Goal: Information Seeking & Learning: Check status

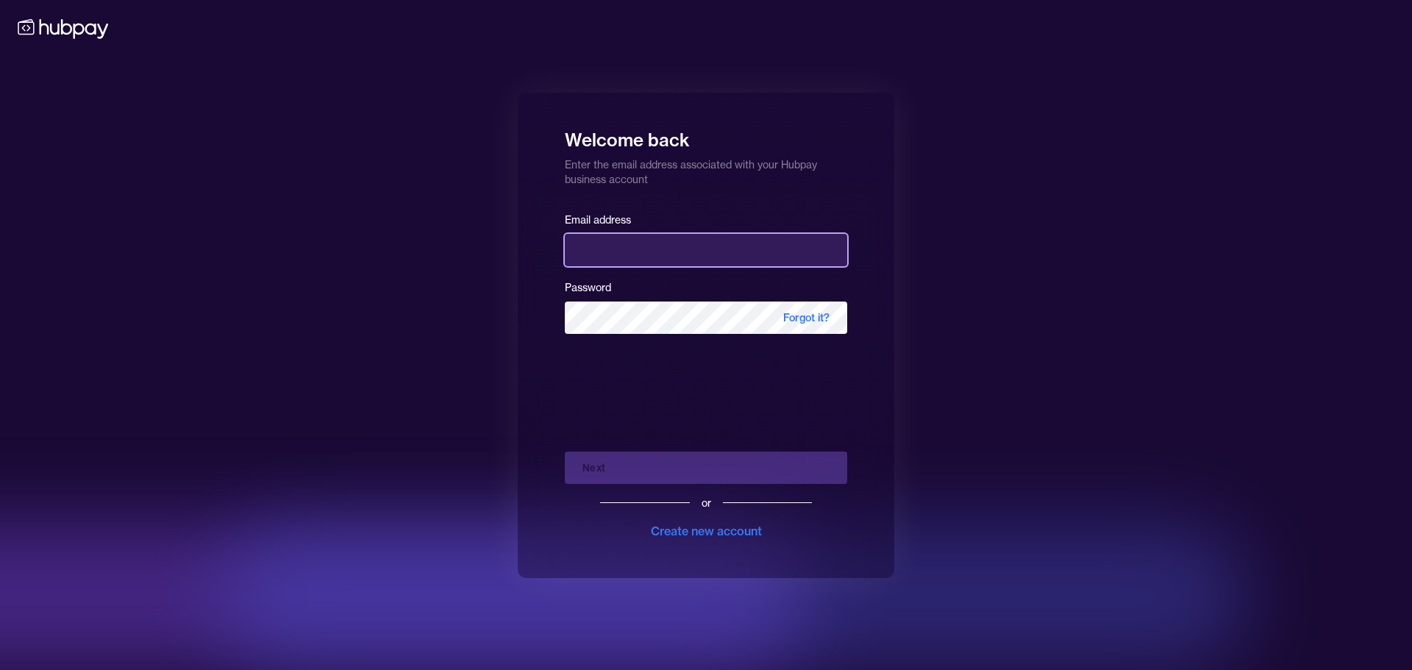
type input "**********"
click at [612, 464] on div "Next or Create new account" at bounding box center [706, 490] width 282 height 100
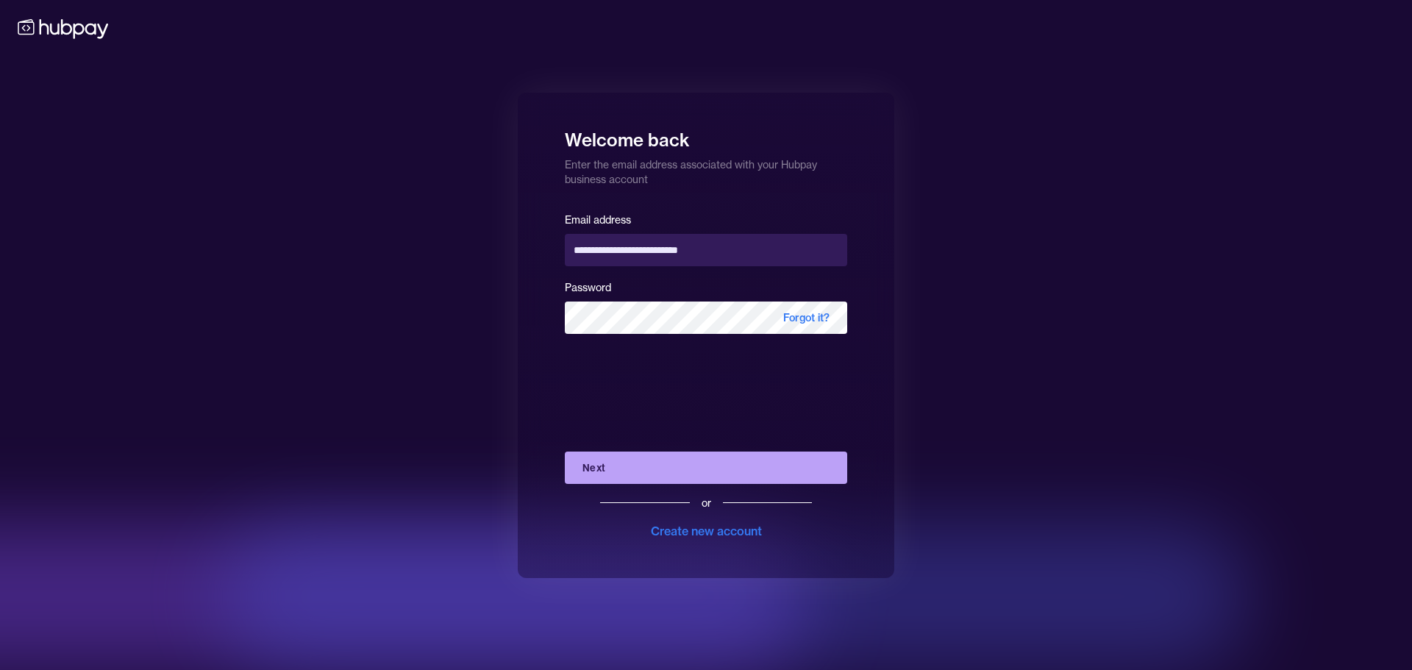
click at [620, 460] on button "Next" at bounding box center [706, 468] width 282 height 32
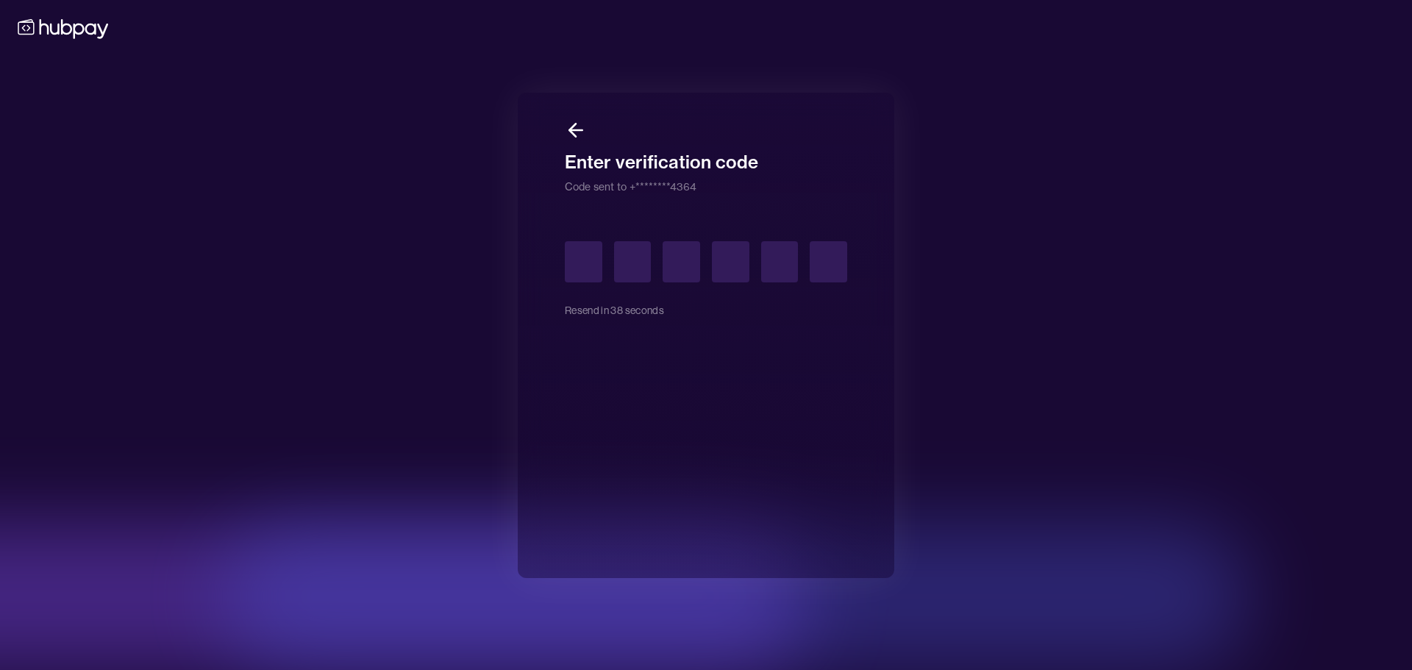
click at [608, 267] on div at bounding box center [706, 261] width 282 height 41
click at [591, 260] on input "text" at bounding box center [584, 261] width 38 height 41
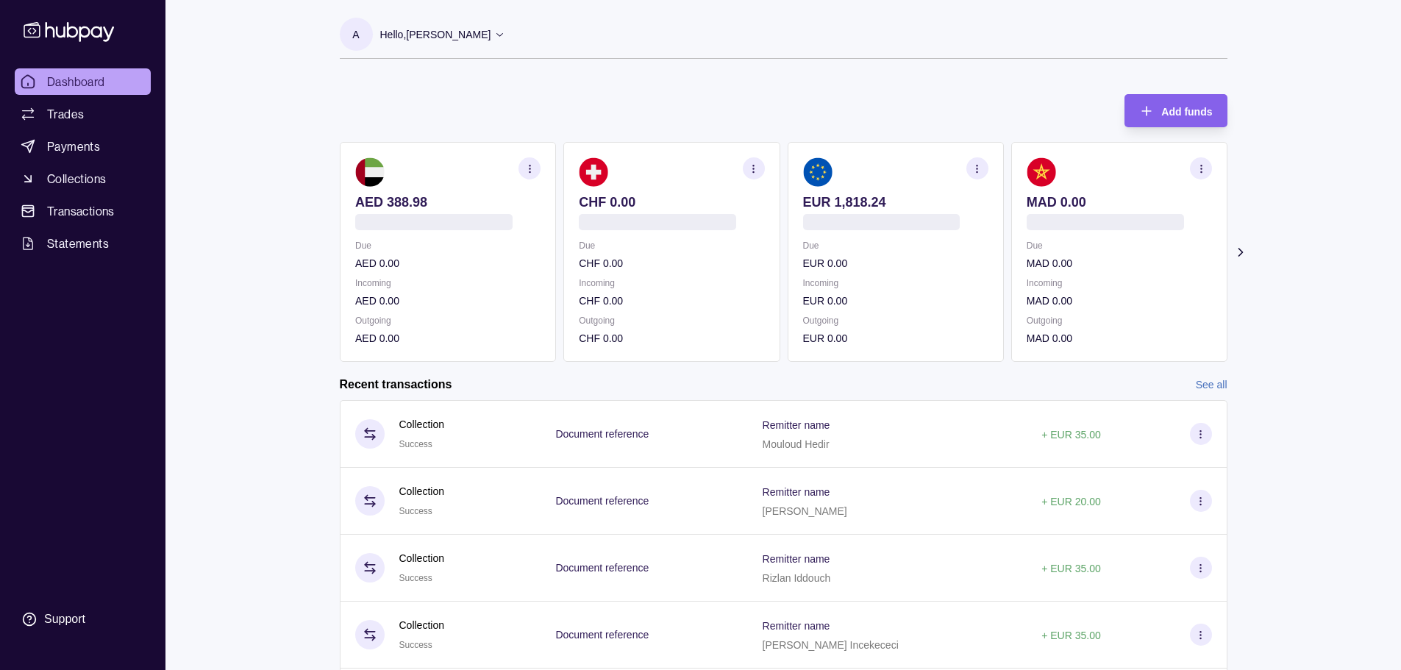
click at [816, 177] on img at bounding box center [816, 171] width 29 height 29
click at [861, 179] on section at bounding box center [894, 171] width 185 height 29
click at [908, 180] on section at bounding box center [894, 171] width 185 height 29
click at [813, 164] on img at bounding box center [816, 171] width 29 height 29
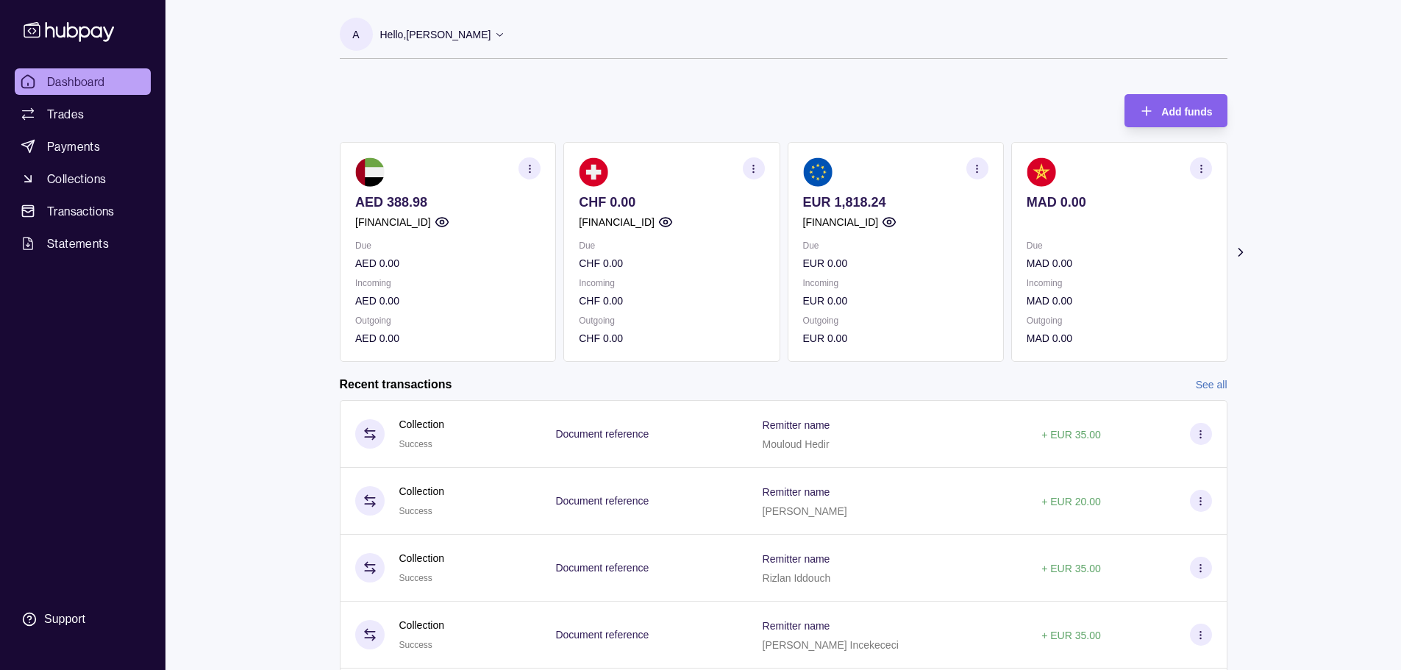
click at [813, 164] on img at bounding box center [816, 171] width 29 height 29
click at [844, 288] on p "Incoming" at bounding box center [894, 283] width 185 height 16
click at [986, 166] on section "button" at bounding box center [977, 168] width 22 height 22
click at [913, 157] on div "View transactions View account details Download account details" at bounding box center [895, 205] width 215 height 125
click at [905, 165] on link "View transactions" at bounding box center [868, 168] width 80 height 16
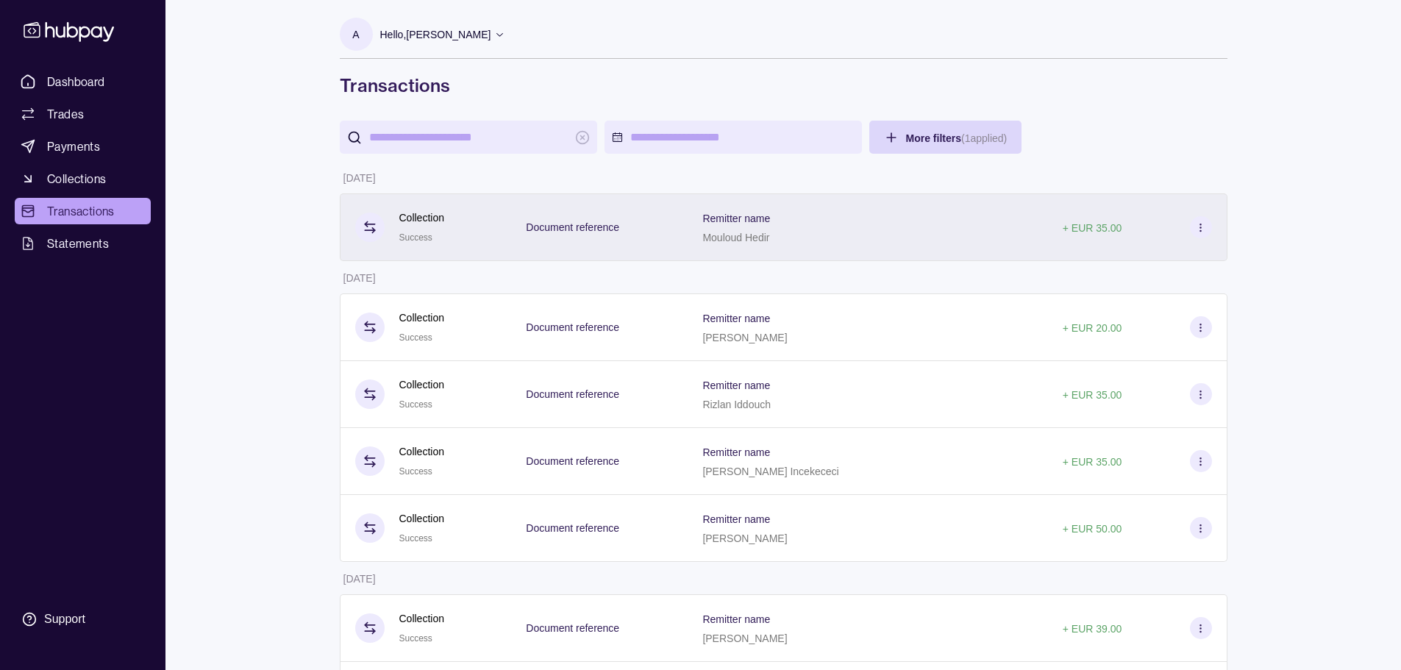
click at [619, 233] on span "Document reference" at bounding box center [572, 227] width 93 height 18
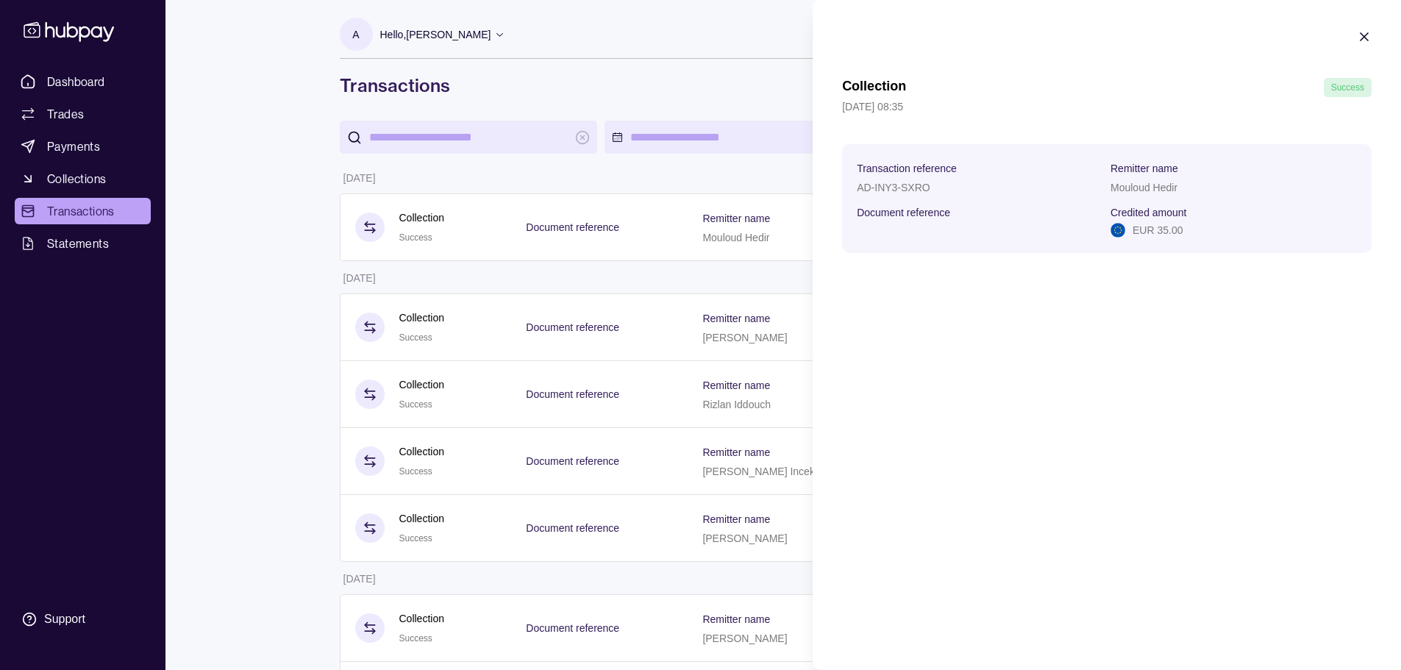
click at [1126, 188] on p "Mouloud Hedir" at bounding box center [1144, 188] width 67 height 12
copy p "Mouloud Hedir"
click at [1361, 32] on icon "button" at bounding box center [1364, 36] width 15 height 15
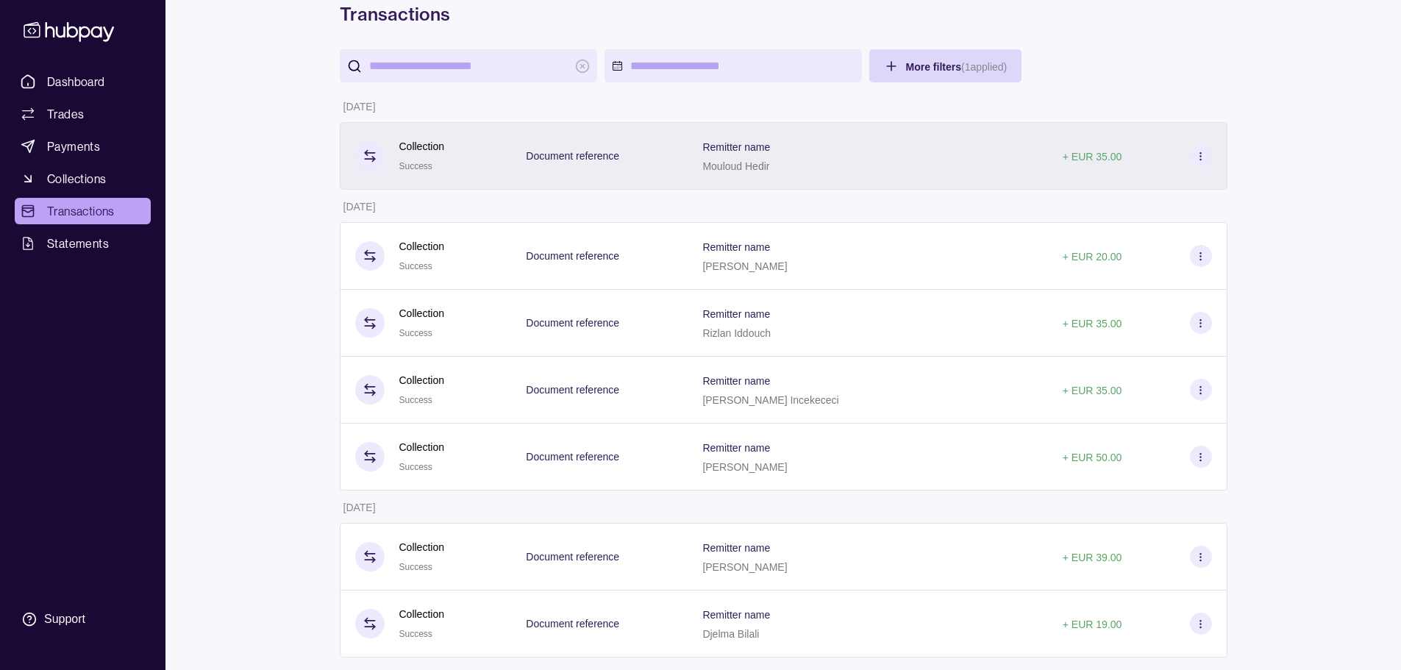
scroll to position [74, 0]
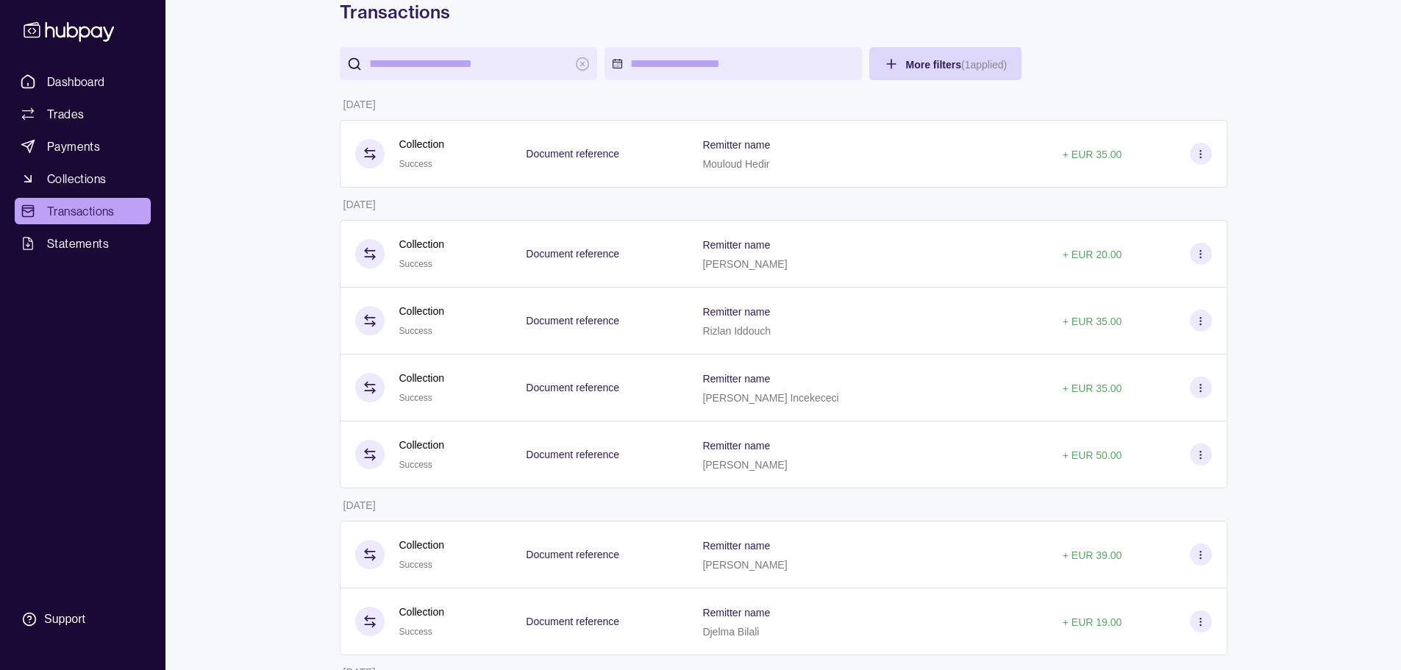
click at [478, 64] on input "search" at bounding box center [468, 63] width 199 height 33
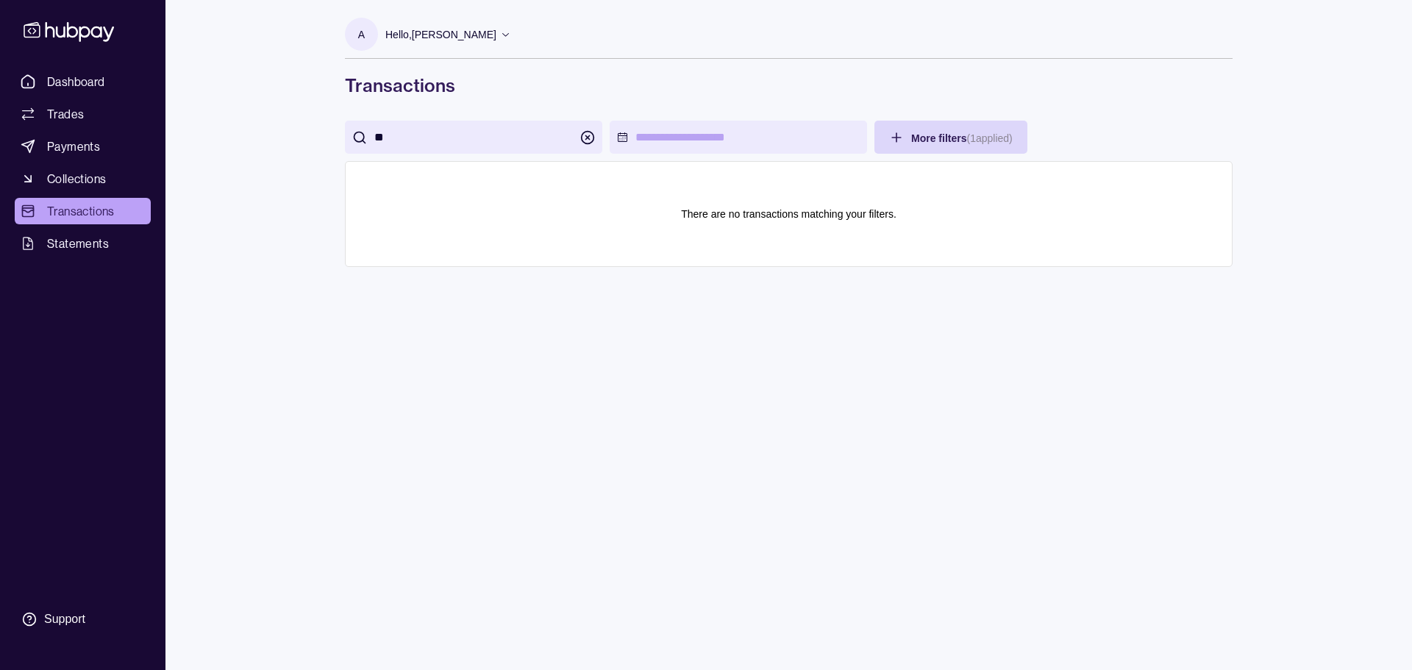
type input "*"
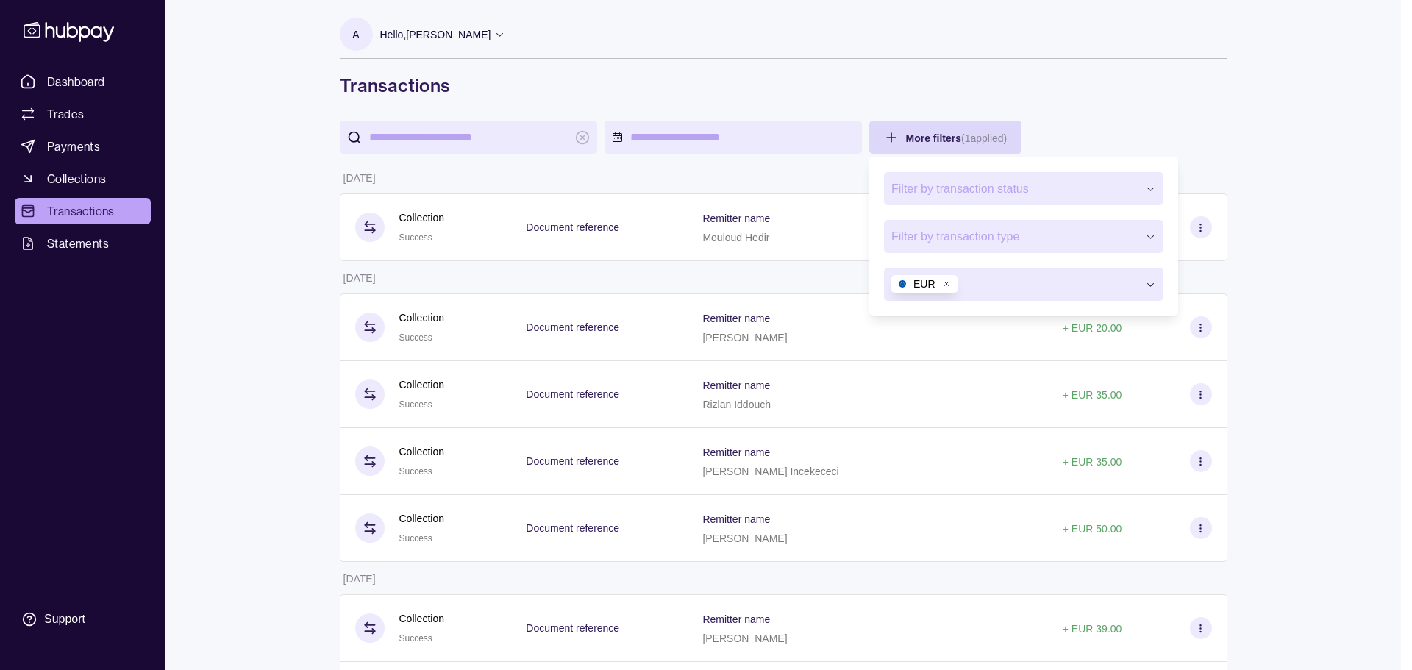
click at [1070, 185] on span "Filter by transaction status" at bounding box center [1014, 189] width 246 height 18
click at [1005, 241] on span "Filter by transaction type" at bounding box center [1014, 237] width 246 height 18
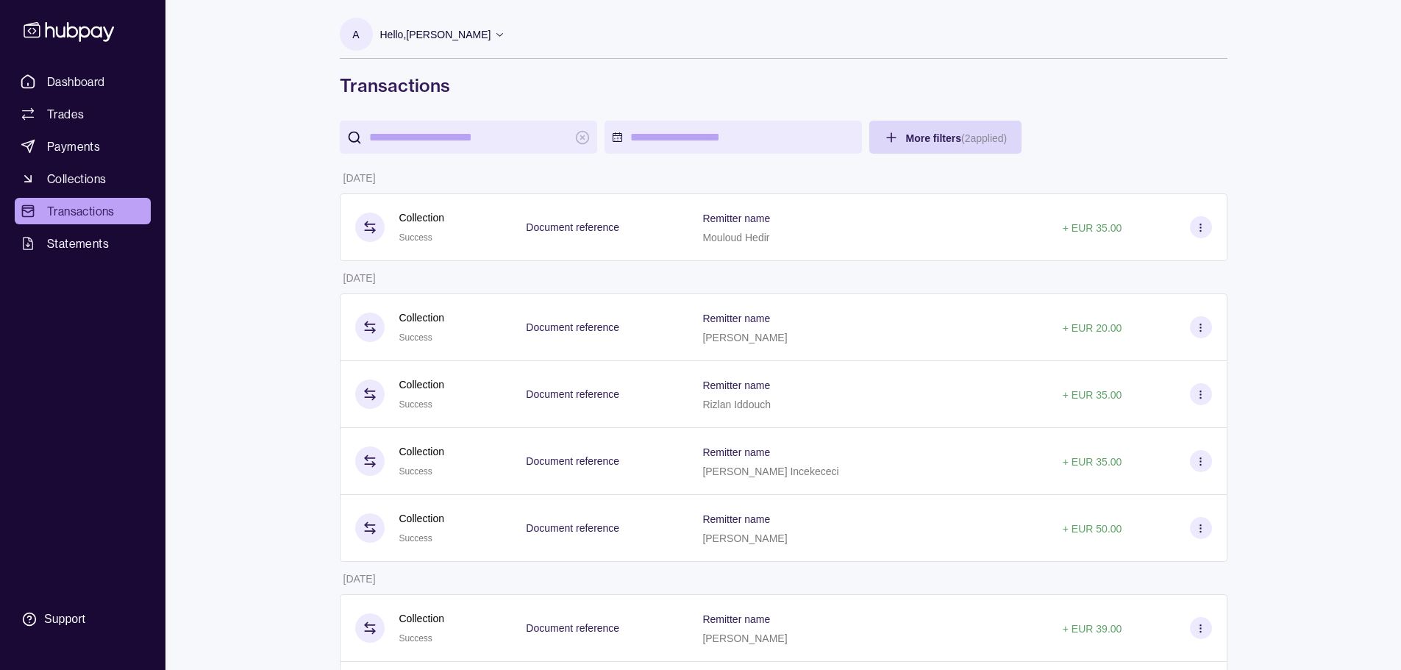
drag, startPoint x: 533, startPoint y: 143, endPoint x: 565, endPoint y: 138, distance: 32.0
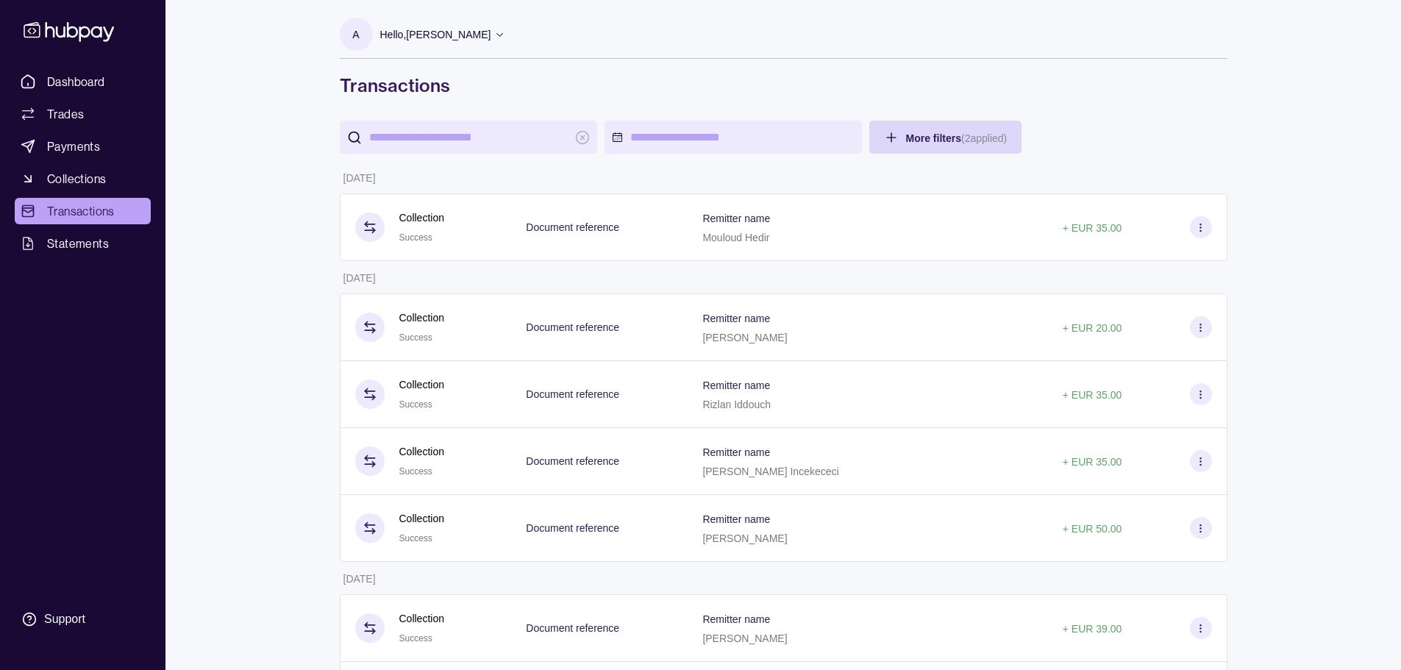
click at [493, 133] on input "search" at bounding box center [468, 137] width 199 height 33
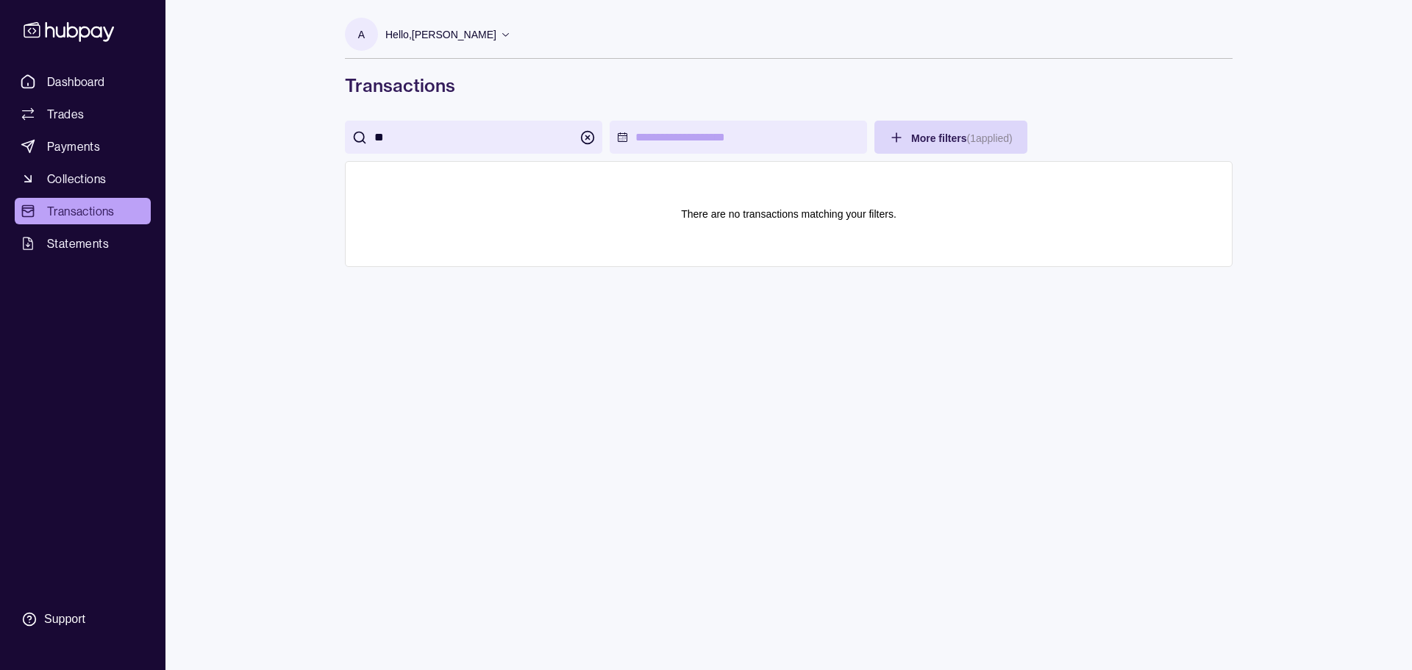
type input "*"
type input "*****"
click at [968, 129] on html "Dashboard Trades Payments Collections Transactions Statements Support A Hello, …" at bounding box center [706, 335] width 1412 height 670
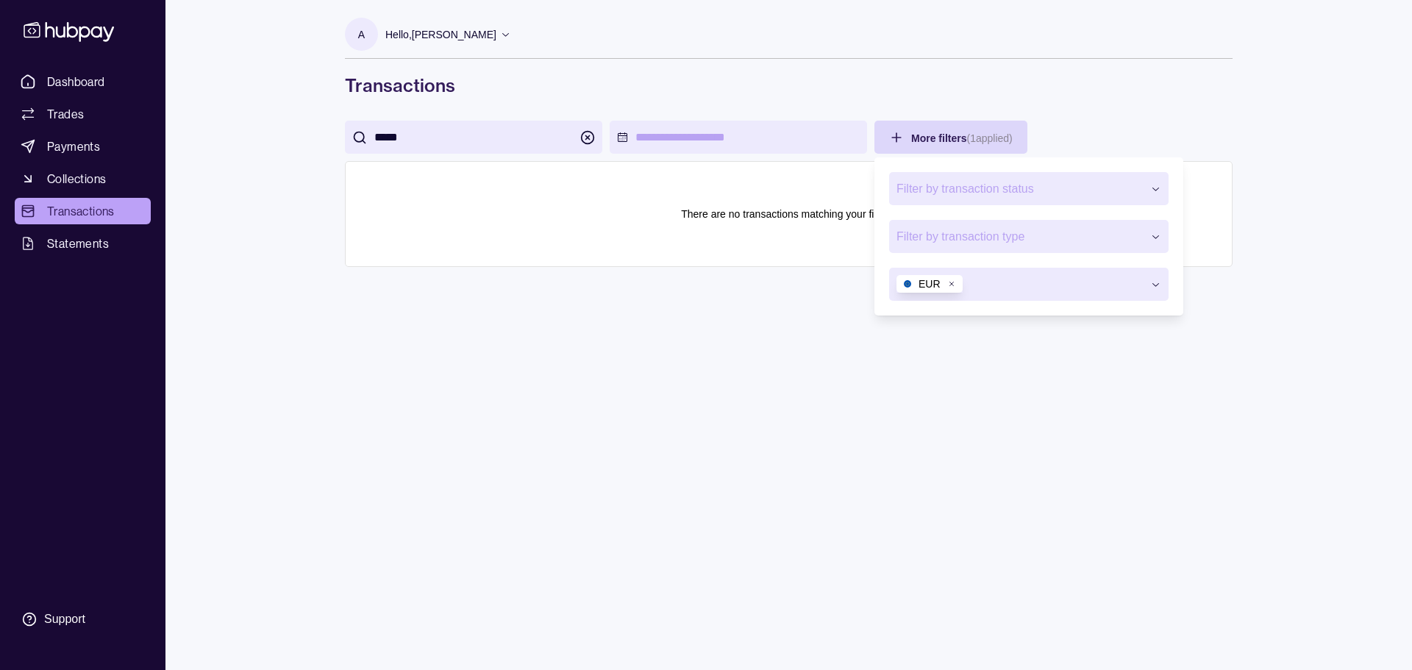
click at [955, 281] on icon "button" at bounding box center [951, 283] width 7 height 7
click at [986, 284] on span "Filter by currencies" at bounding box center [1020, 285] width 246 height 18
click at [975, 235] on span "Filter by transaction type" at bounding box center [1020, 237] width 246 height 18
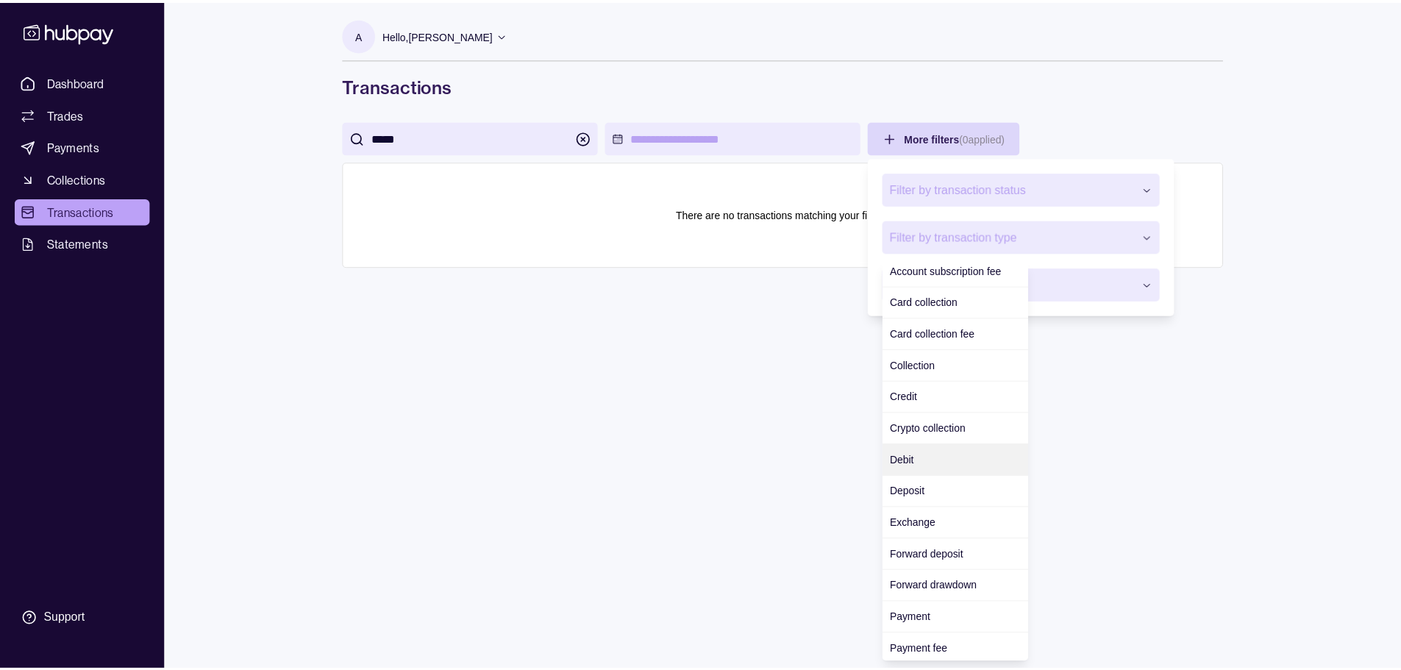
scroll to position [9, 0]
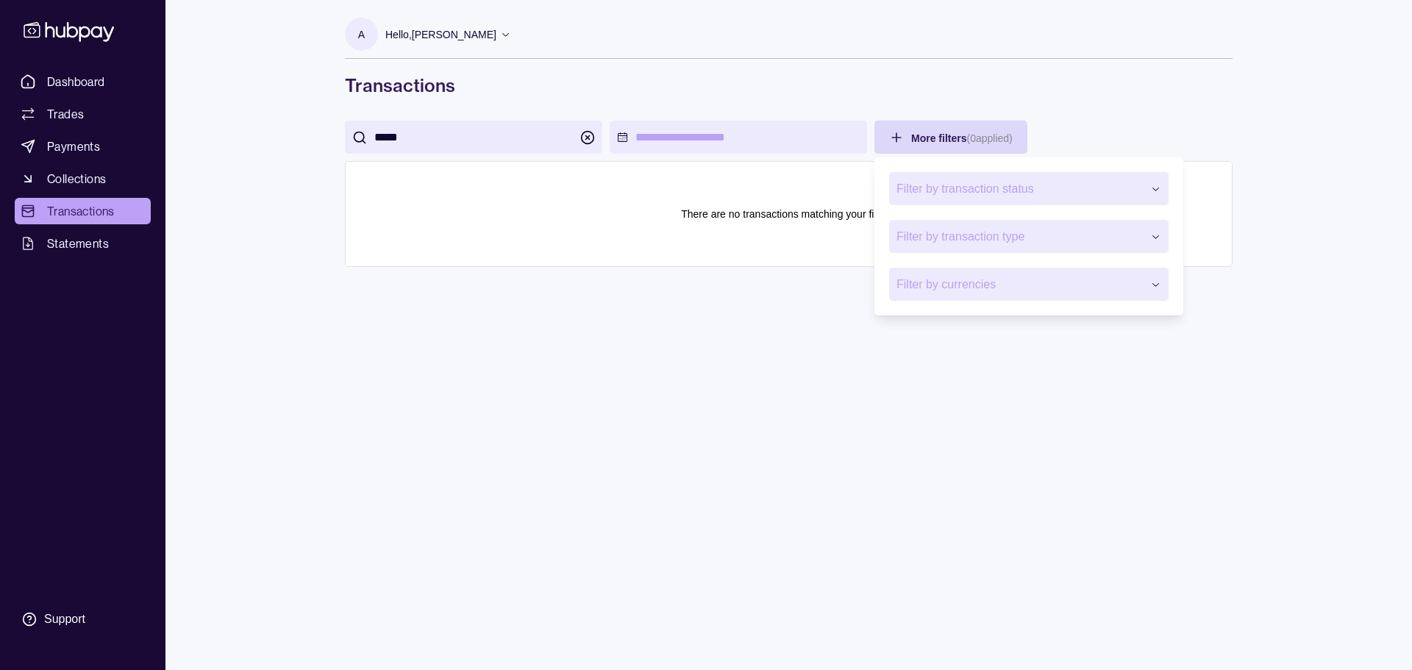
click at [942, 209] on div "Filter by transaction status Filter by transaction type Filter by currencies" at bounding box center [1029, 236] width 294 height 143
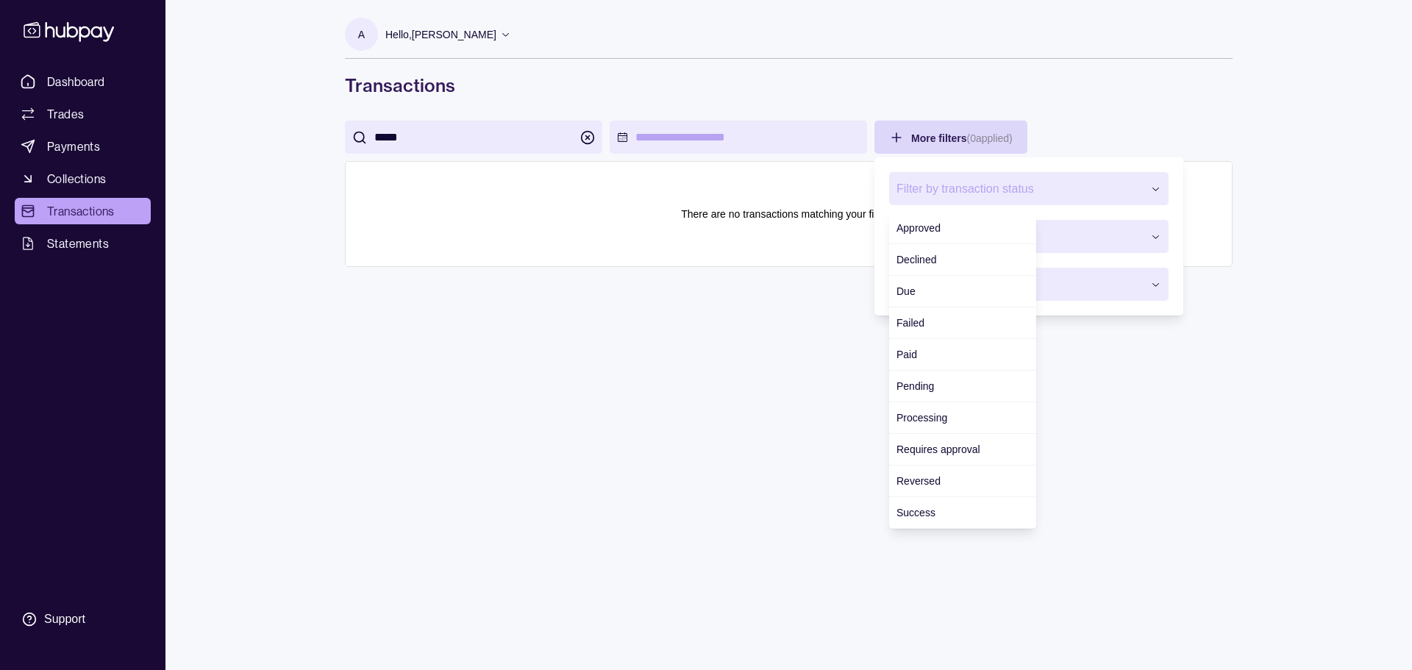
click at [945, 199] on button "Filter by transaction status" at bounding box center [1028, 188] width 279 height 33
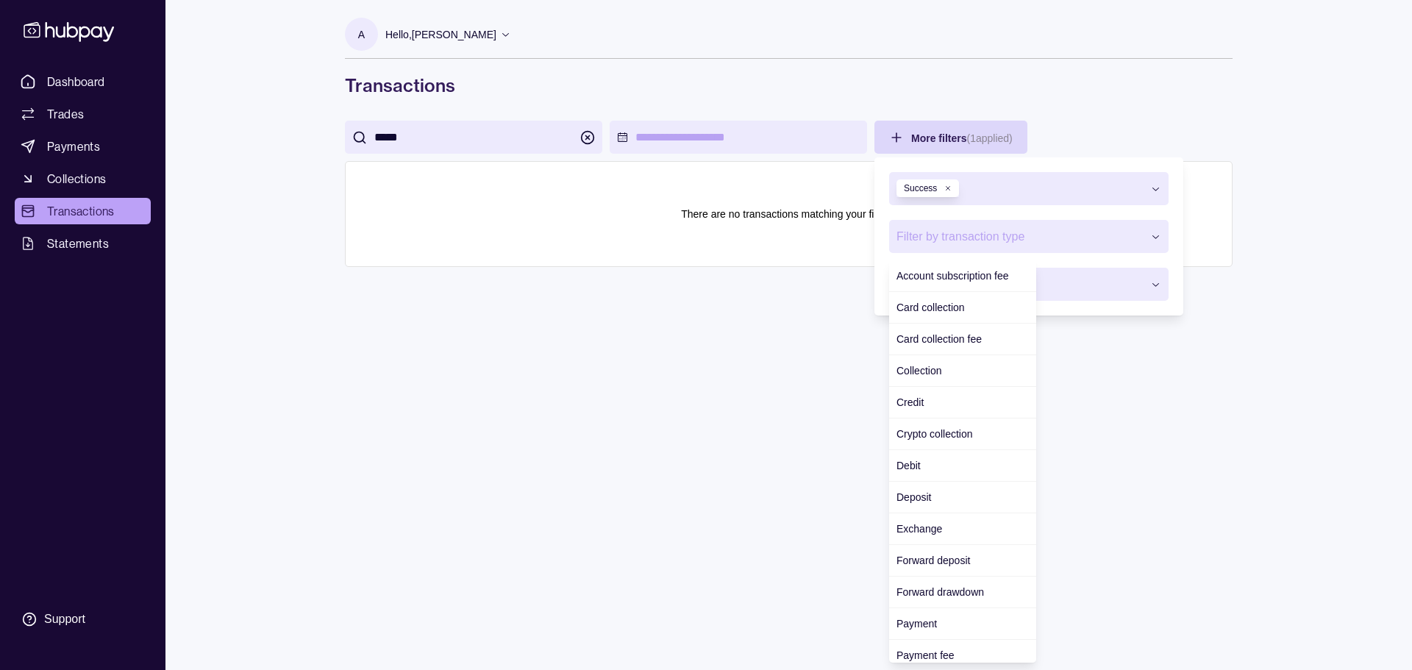
click at [1000, 236] on span "Filter by transaction type" at bounding box center [1020, 237] width 246 height 18
click at [1100, 298] on button "Filter by currencies" at bounding box center [1028, 284] width 279 height 33
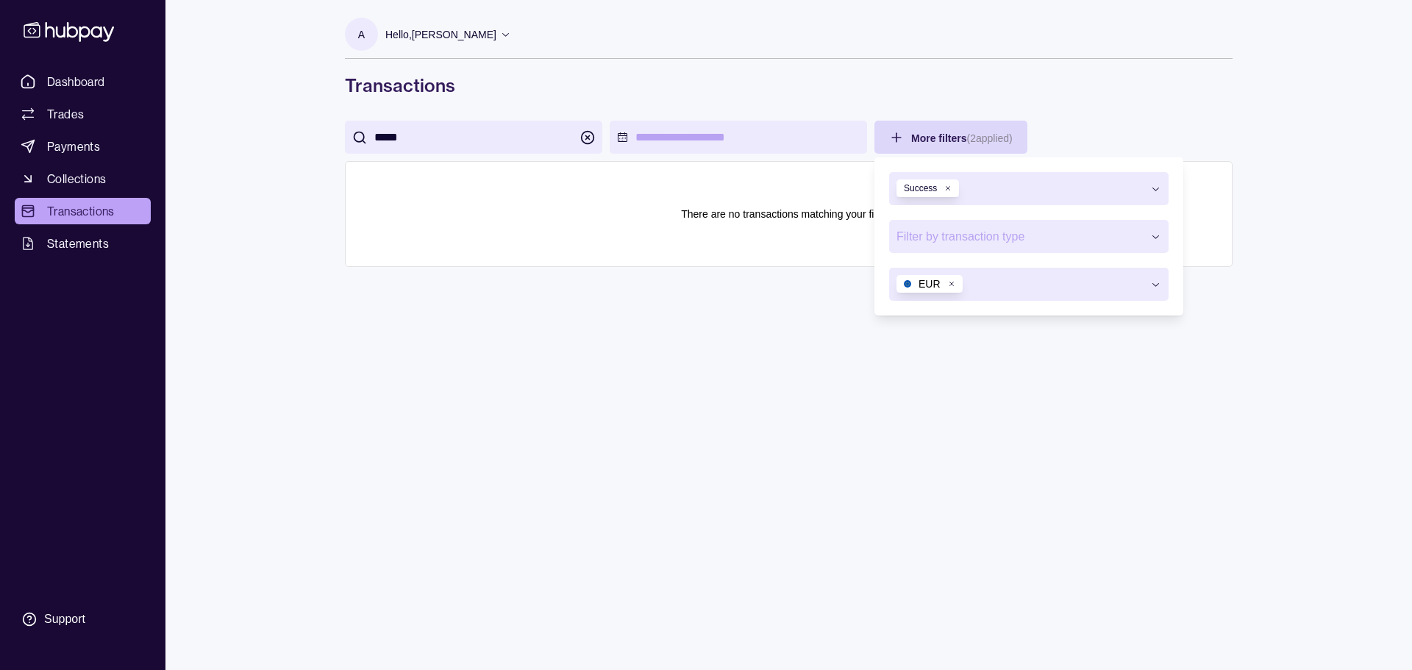
click at [594, 138] on html "Dashboard Trades Payments Collections Transactions Statements Support A Hello, …" at bounding box center [706, 335] width 1412 height 670
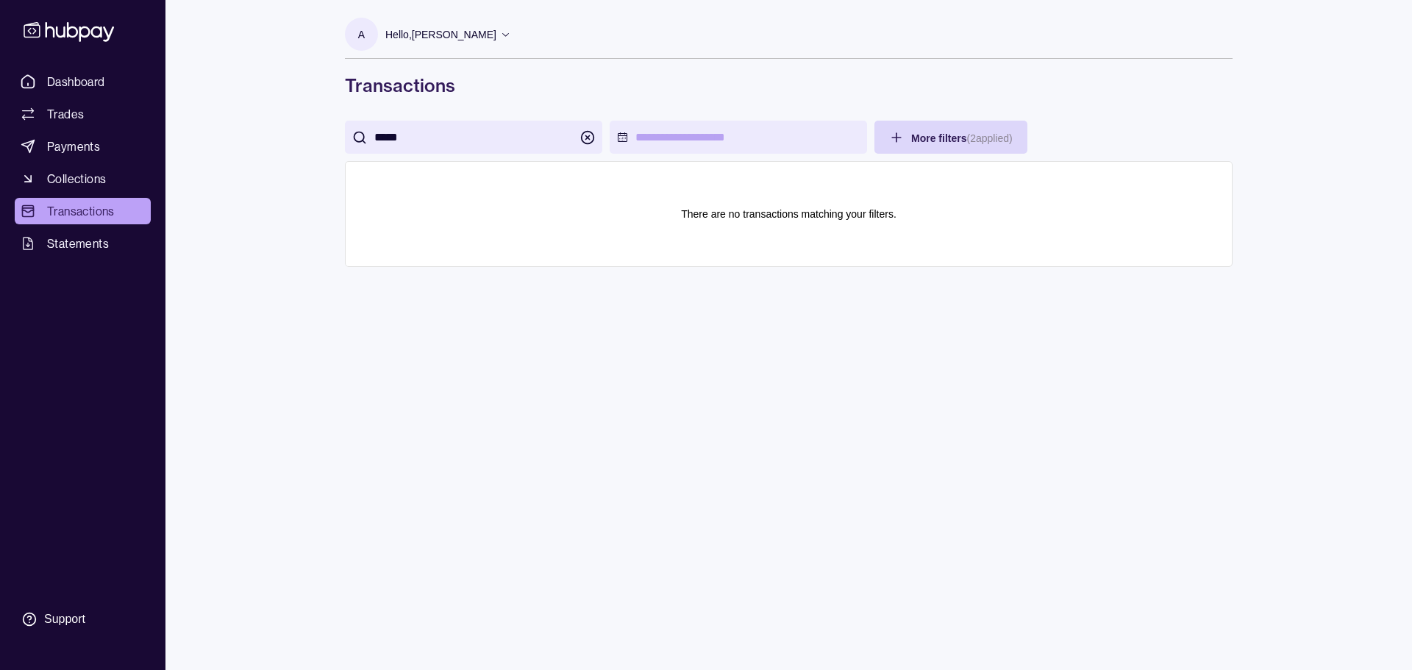
click at [586, 136] on icon "button" at bounding box center [588, 137] width 4 height 4
click at [598, 341] on div "A Hello, Abdur-Rahman Avdic Life Guidance Network Account Terms and conditions …" at bounding box center [789, 335] width 947 height 670
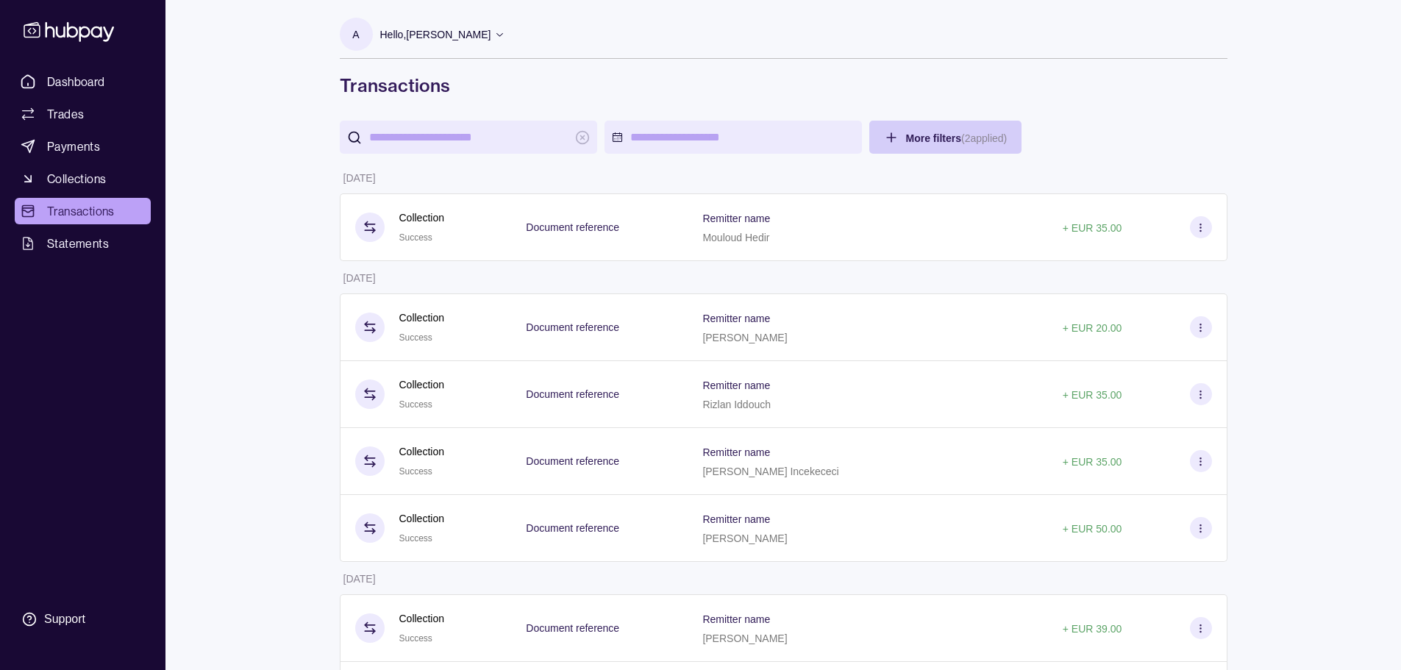
drag, startPoint x: 305, startPoint y: 450, endPoint x: 310, endPoint y: 443, distance: 8.4
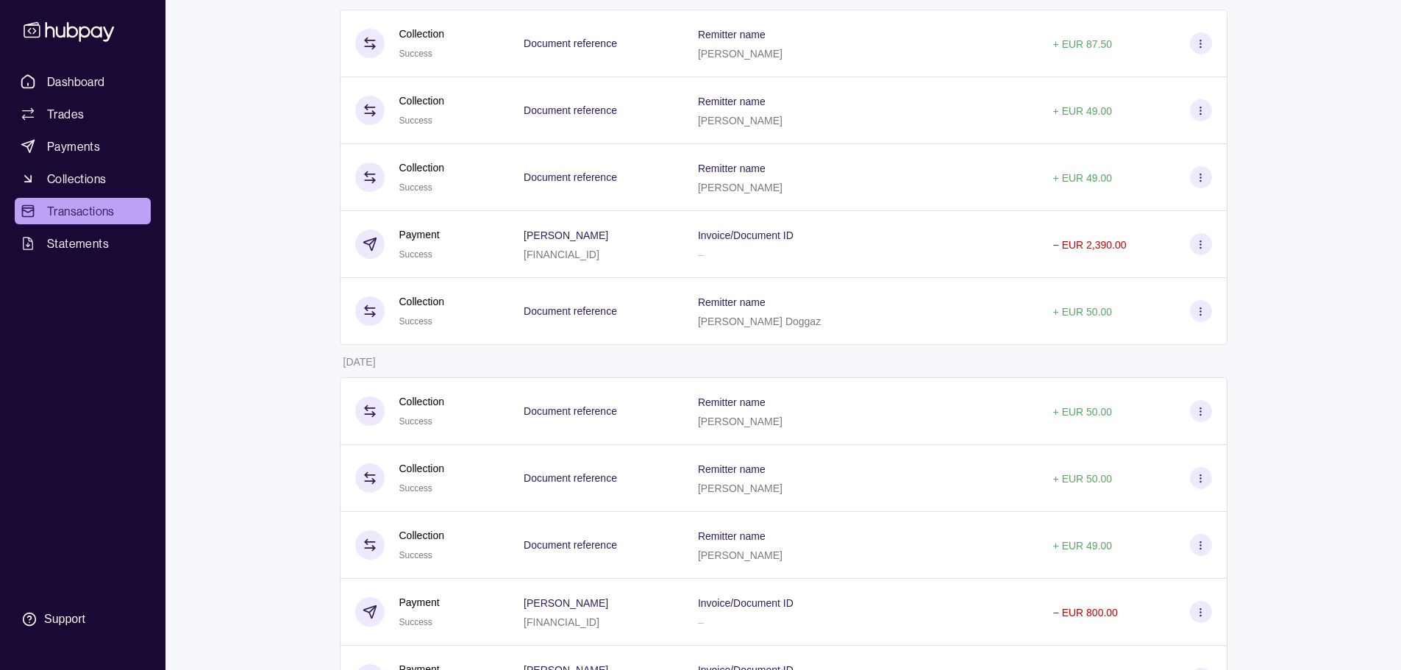
scroll to position [2059, 0]
